Goal: Information Seeking & Learning: Compare options

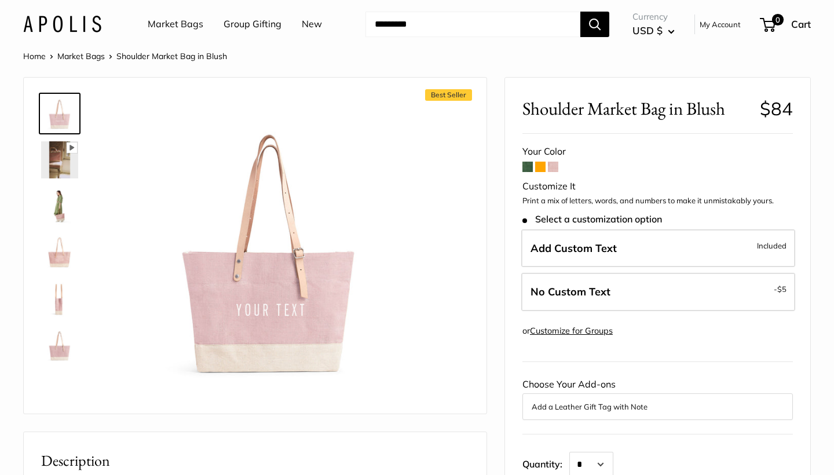
click at [557, 172] on form "Your Color Customize It Print a mix of letters, words, and numbers to make it u…" at bounding box center [657, 348] width 270 height 410
click at [544, 170] on span at bounding box center [540, 167] width 10 height 10
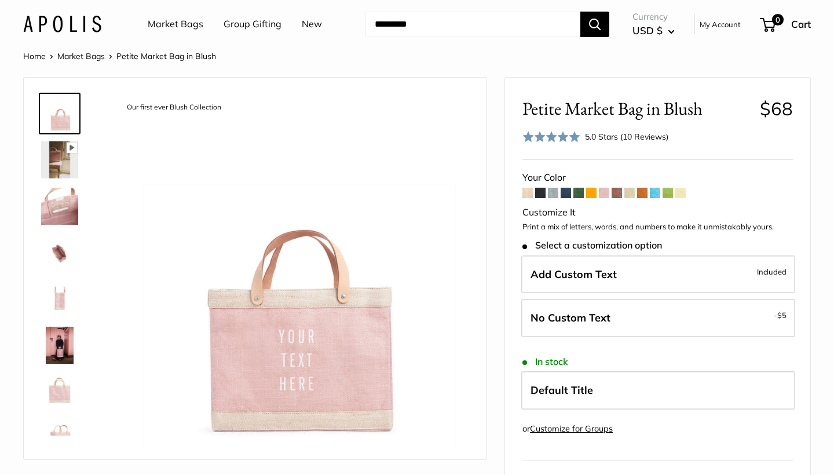
click at [658, 192] on span at bounding box center [655, 193] width 10 height 10
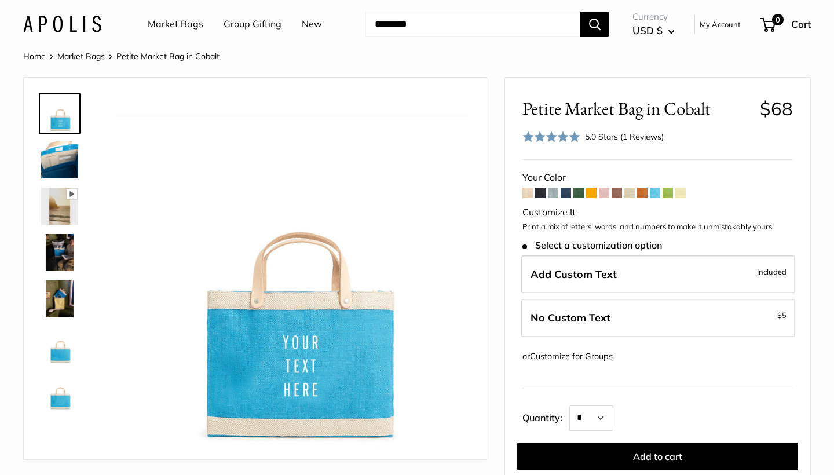
click at [672, 192] on span at bounding box center [667, 193] width 10 height 10
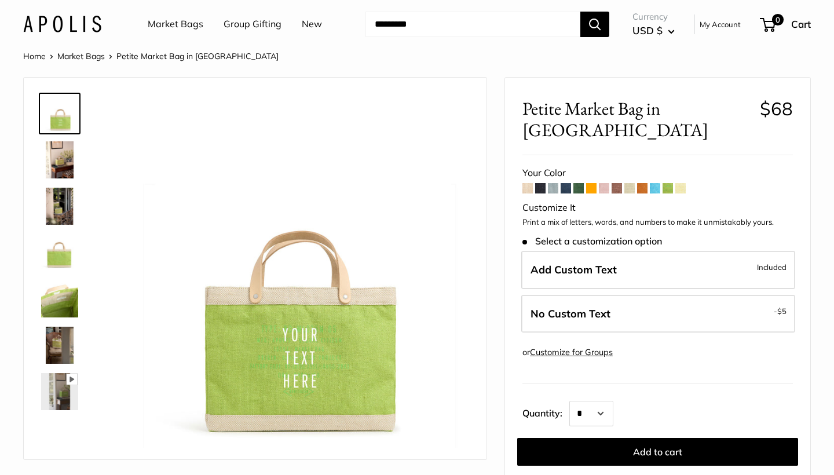
click at [683, 171] on form "Your Color -" at bounding box center [657, 333] width 270 height 338
click at [607, 183] on span at bounding box center [604, 188] width 10 height 10
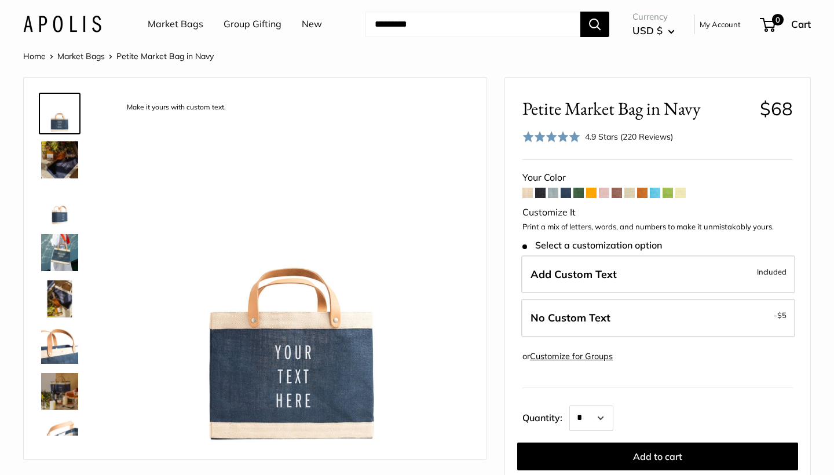
click at [576, 188] on span at bounding box center [578, 193] width 10 height 10
